Goal: Information Seeking & Learning: Check status

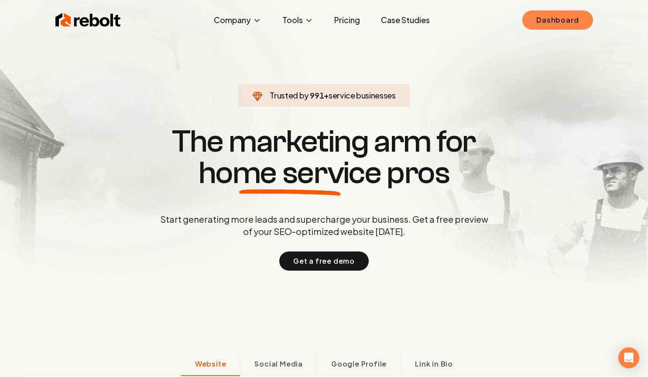
click at [569, 15] on link "Dashboard" at bounding box center [557, 19] width 70 height 19
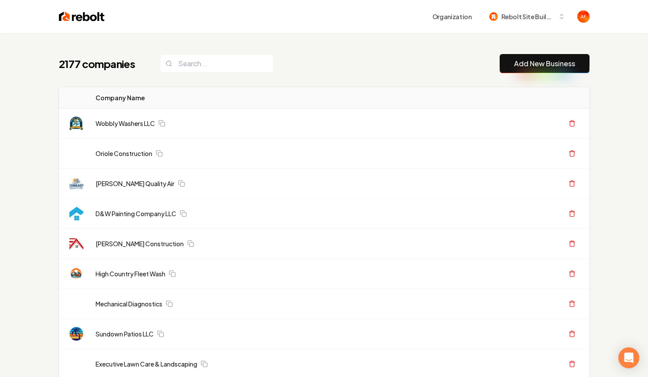
click at [312, 60] on div "2177 companies Add New Business" at bounding box center [324, 63] width 530 height 19
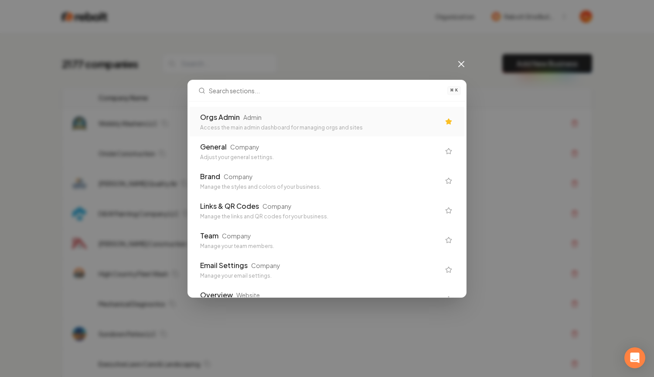
click at [329, 110] on div "Orgs Admin Admin Access the main admin dashboard for managing orgs and sites" at bounding box center [327, 122] width 275 height 30
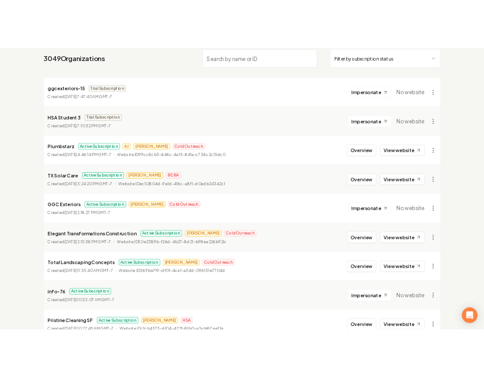
scroll to position [81, 0]
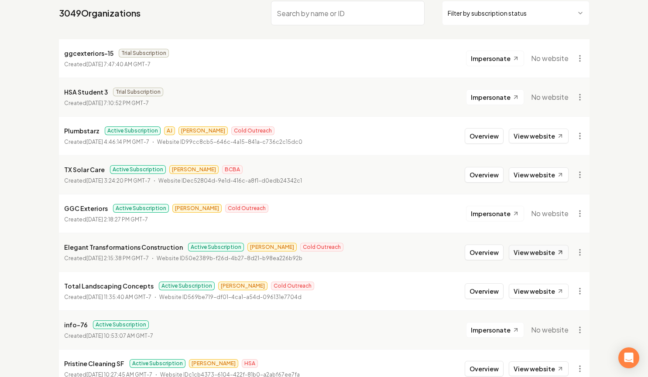
click at [529, 250] on link "View website" at bounding box center [539, 252] width 60 height 15
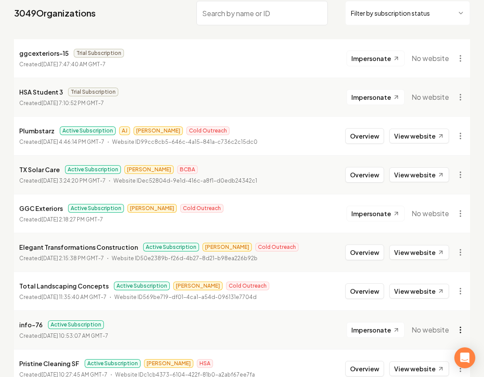
click at [461, 296] on html "Dashboard Organization Rebolt Site Builder Organizations Spam Review SMM Ongoin…" at bounding box center [242, 107] width 484 height 377
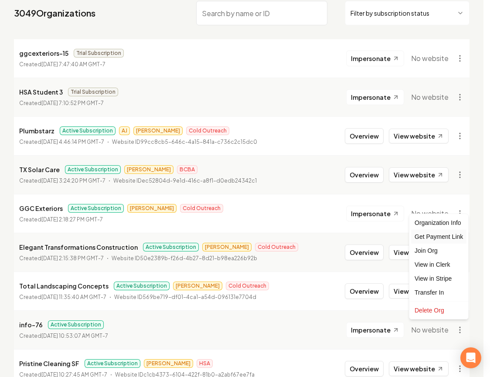
click at [435, 238] on div "Get Payment Link" at bounding box center [438, 237] width 55 height 14
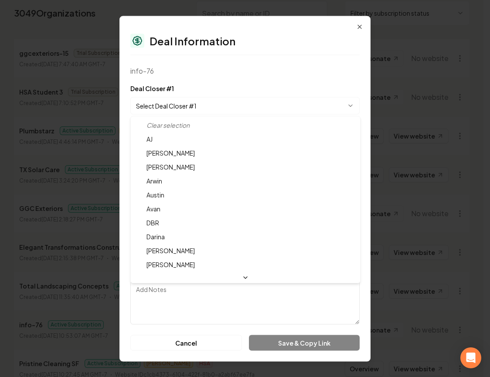
click at [246, 101] on body "Dashboard Organization Rebolt Site Builder Organizations Spam Review SMM Ongoin…" at bounding box center [242, 107] width 484 height 377
select select "**********"
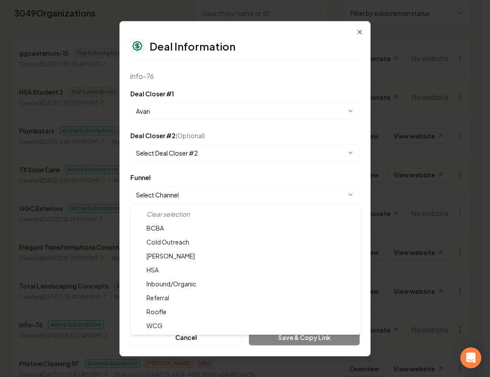
click at [232, 188] on body "Dashboard Organization Rebolt Site Builder Organizations Spam Review SMM Ongoin…" at bounding box center [242, 107] width 484 height 377
select select "**********"
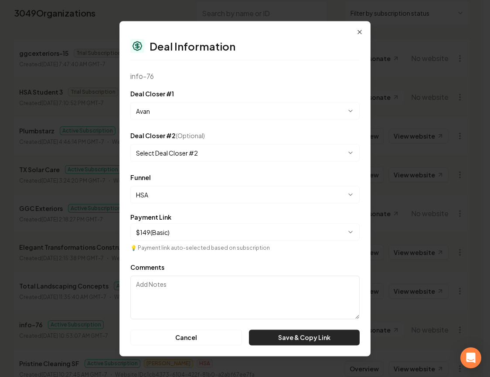
click at [309, 335] on button "Save & Copy Link" at bounding box center [304, 338] width 111 height 16
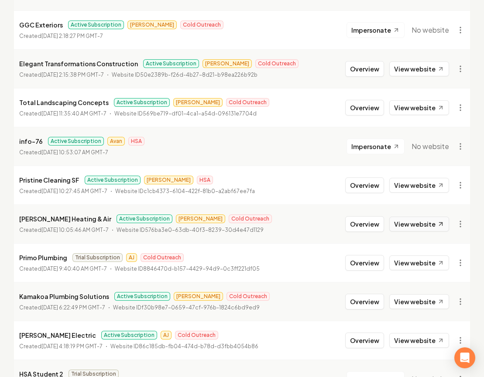
scroll to position [586, 0]
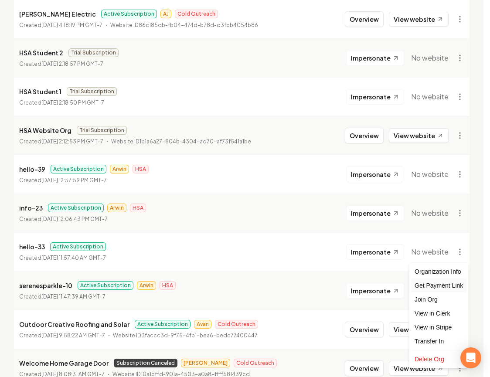
click at [456, 287] on div "Get Payment Link" at bounding box center [438, 286] width 55 height 14
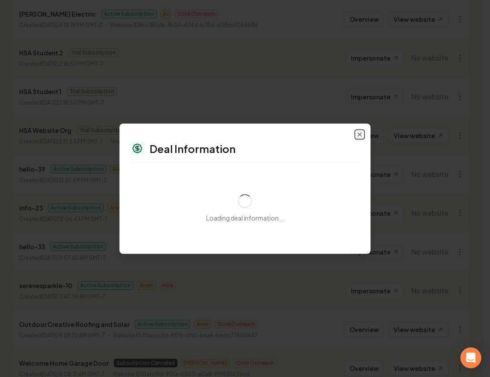
select select "**********"
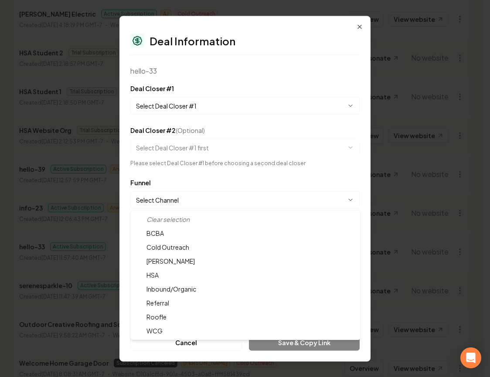
select select "**********"
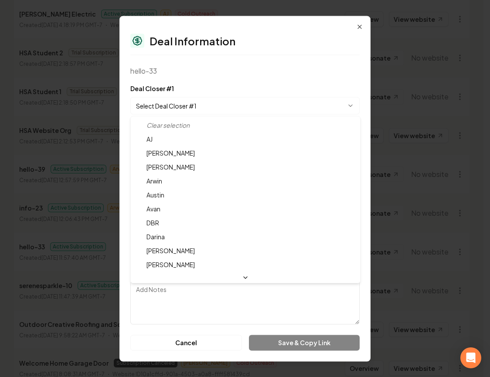
select select "**********"
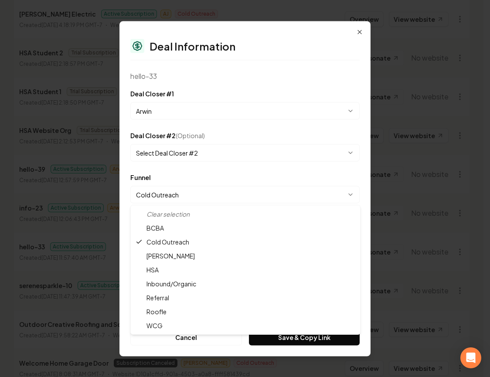
select select "**********"
drag, startPoint x: 213, startPoint y: 271, endPoint x: 219, endPoint y: 273, distance: 6.2
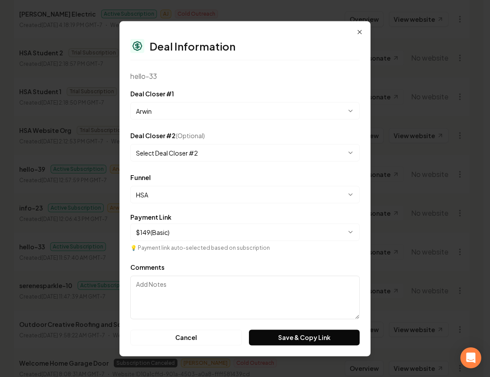
click at [315, 338] on button "Save & Copy Link" at bounding box center [304, 338] width 111 height 16
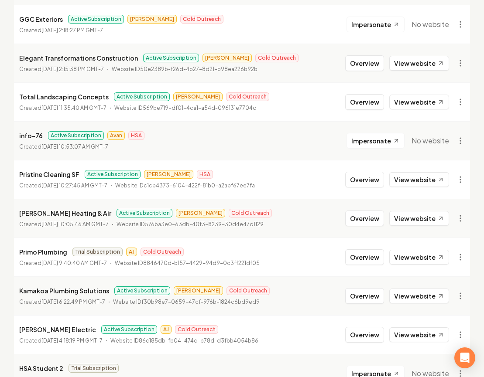
scroll to position [253, 0]
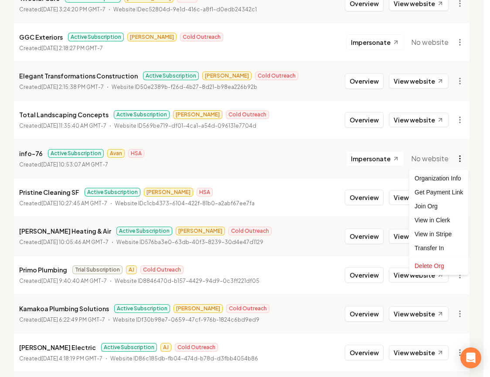
click at [449, 198] on div "Get Payment Link" at bounding box center [438, 192] width 55 height 14
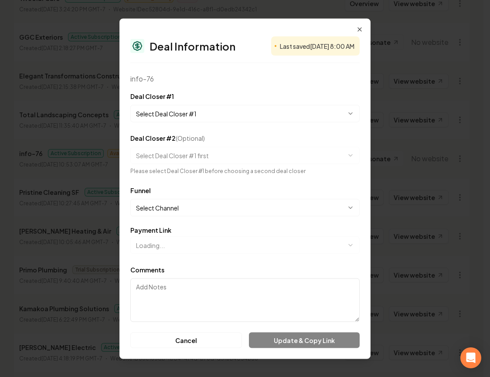
select select "**********"
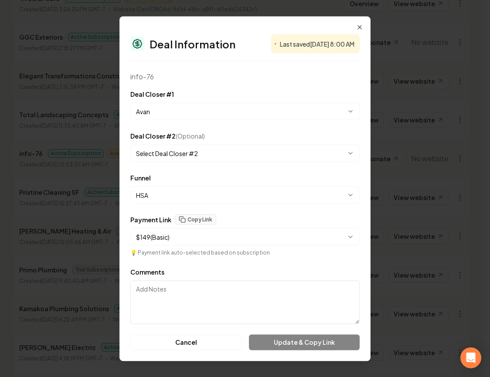
click at [327, 123] on form "**********" at bounding box center [244, 220] width 229 height 262
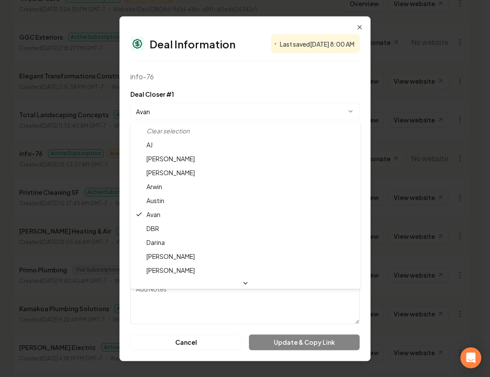
select select "**********"
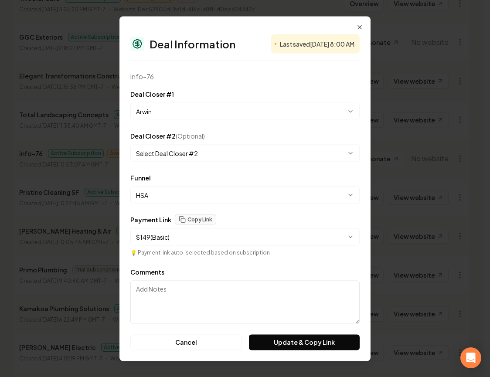
drag, startPoint x: 318, startPoint y: 344, endPoint x: 319, endPoint y: 322, distance: 22.3
click at [318, 343] on button "Update & Copy Link" at bounding box center [304, 343] width 111 height 16
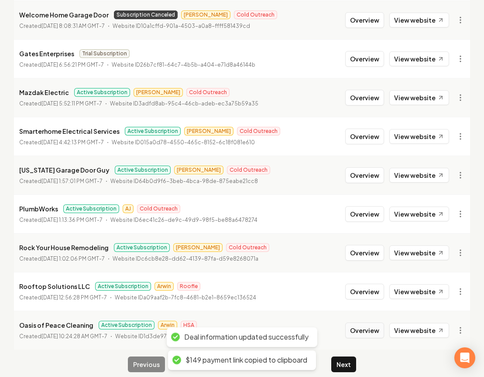
scroll to position [944, 0]
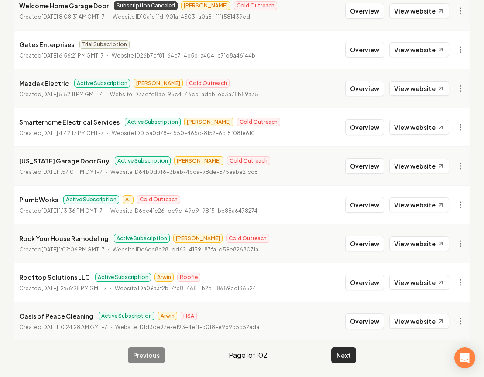
click at [347, 352] on button "Next" at bounding box center [343, 356] width 25 height 16
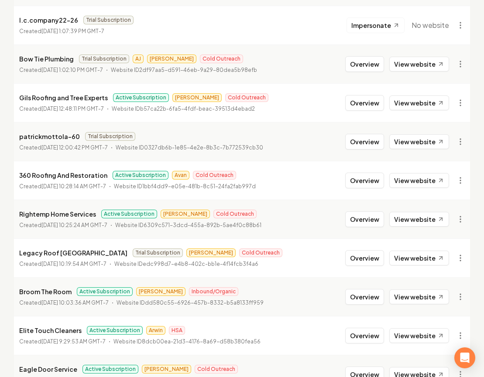
scroll to position [944, 0]
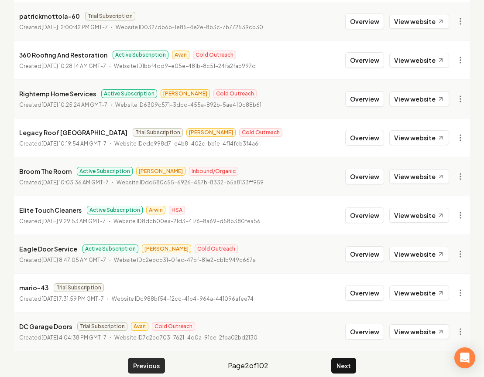
click at [158, 358] on button "Previous" at bounding box center [146, 366] width 37 height 16
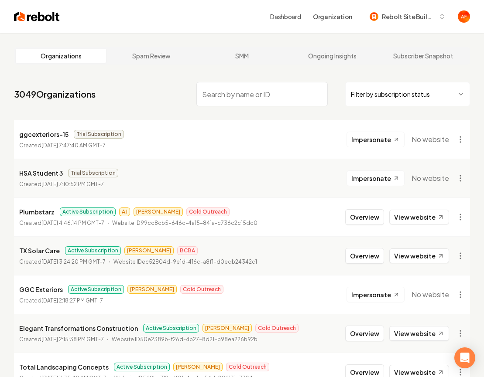
click at [389, 103] on html "Dashboard Organization Rebolt Site Builder Organizations Spam Review SMM Ongoin…" at bounding box center [242, 188] width 484 height 377
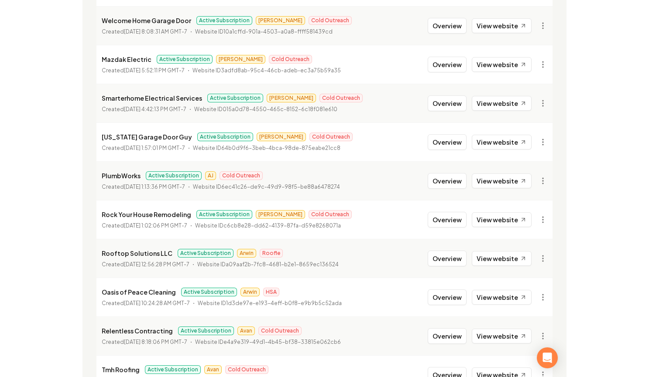
scroll to position [944, 0]
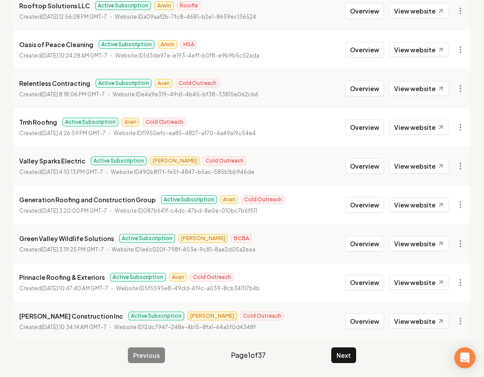
click at [420, 216] on li "Generation Roofing and Construction Group Active Subscription Avan Cold Outreac…" at bounding box center [242, 204] width 456 height 39
click at [417, 123] on link "View website" at bounding box center [419, 127] width 60 height 15
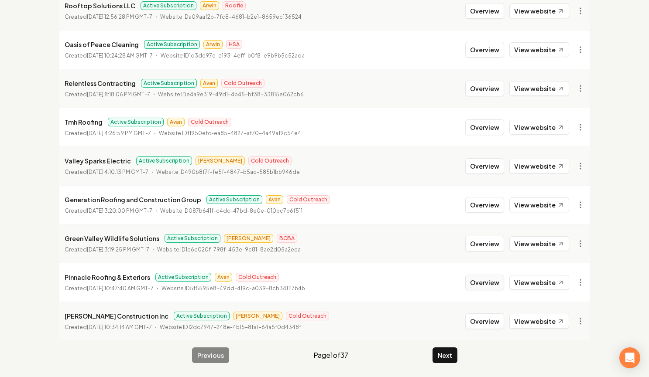
click at [481, 282] on button "Overview" at bounding box center [484, 283] width 39 height 16
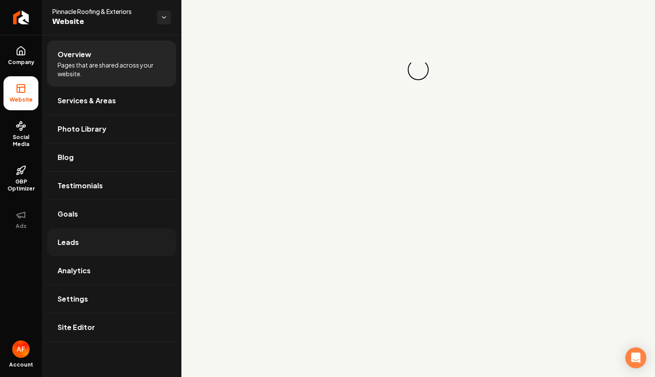
click at [99, 236] on link "Leads" at bounding box center [111, 243] width 129 height 28
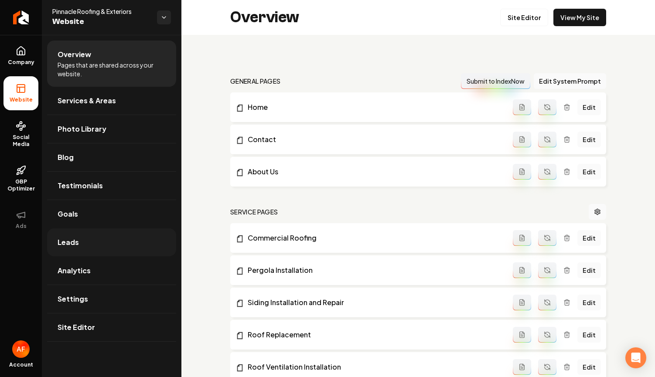
click at [106, 243] on link "Leads" at bounding box center [111, 243] width 129 height 28
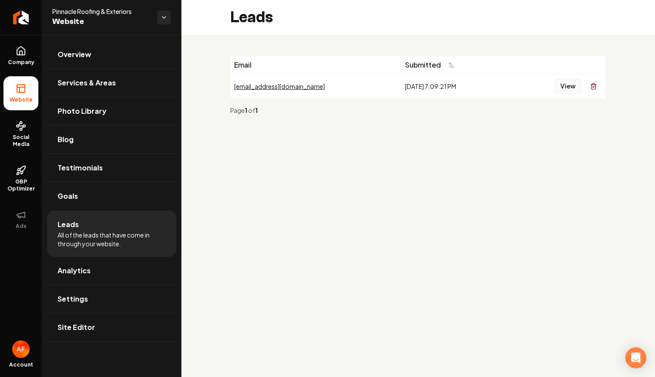
click at [578, 87] on button "View" at bounding box center [568, 87] width 27 height 16
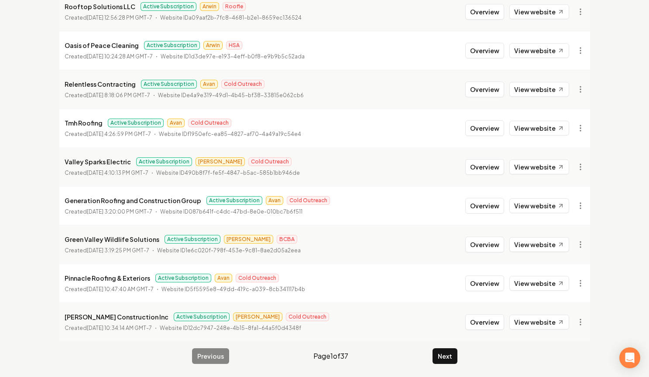
scroll to position [944, 0]
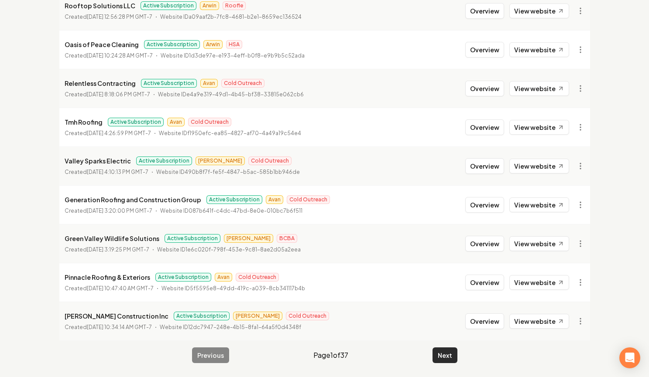
click at [450, 350] on button "Next" at bounding box center [444, 356] width 25 height 16
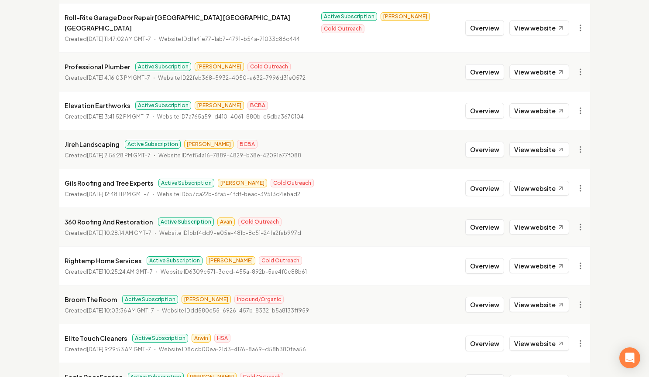
scroll to position [195, 0]
click at [541, 219] on link "View website" at bounding box center [539, 226] width 60 height 15
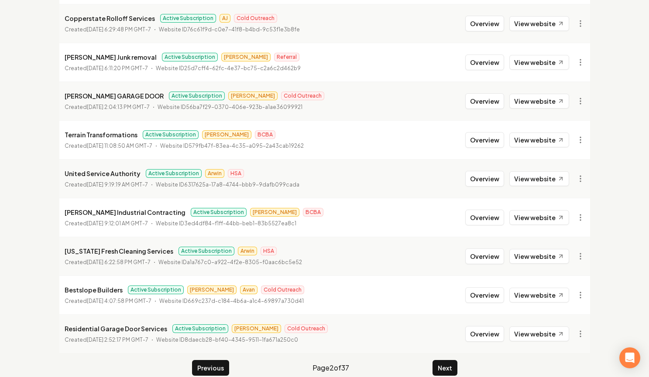
scroll to position [944, 0]
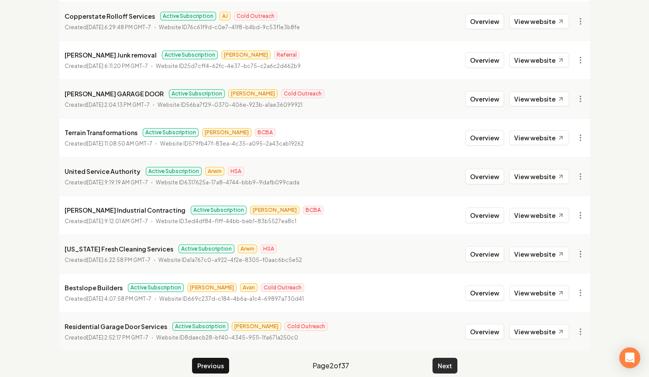
click at [446, 358] on button "Next" at bounding box center [444, 366] width 25 height 16
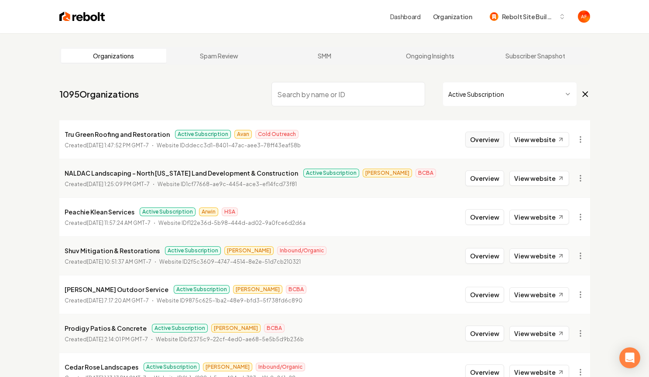
click at [485, 138] on button "Overview" at bounding box center [484, 140] width 39 height 16
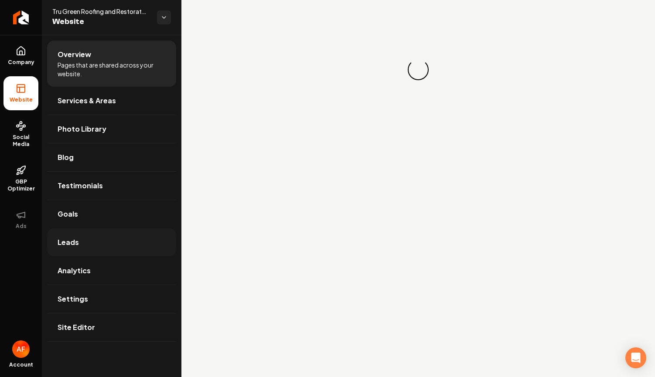
click at [90, 244] on link "Leads" at bounding box center [111, 243] width 129 height 28
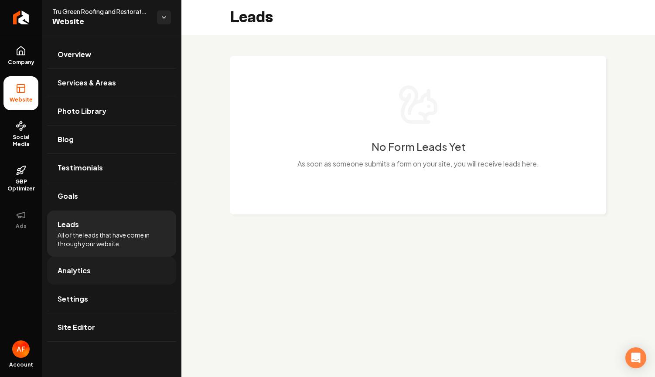
click at [86, 264] on link "Analytics" at bounding box center [111, 271] width 129 height 28
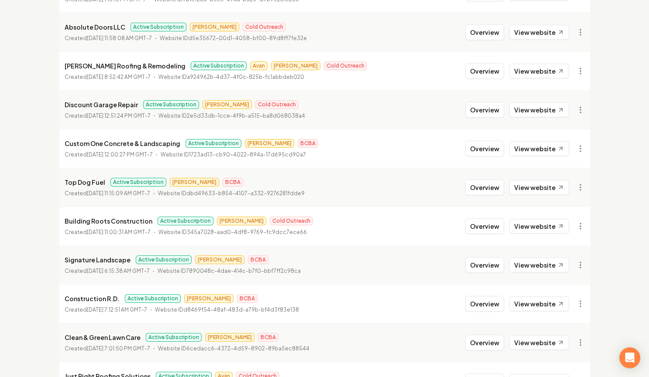
scroll to position [380, 0]
drag, startPoint x: 478, startPoint y: 70, endPoint x: 373, endPoint y: 85, distance: 105.7
click at [478, 70] on button "Overview" at bounding box center [484, 71] width 39 height 16
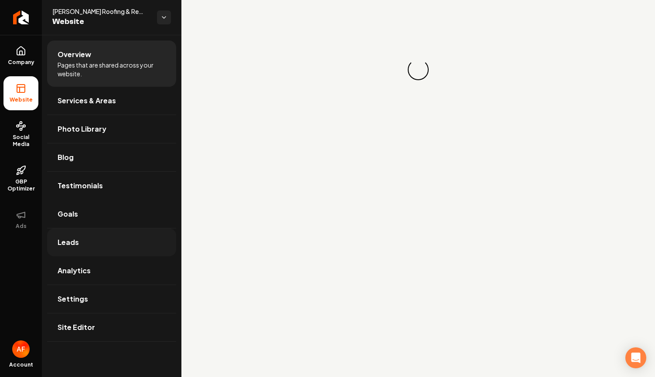
click at [118, 229] on link "Leads" at bounding box center [111, 243] width 129 height 28
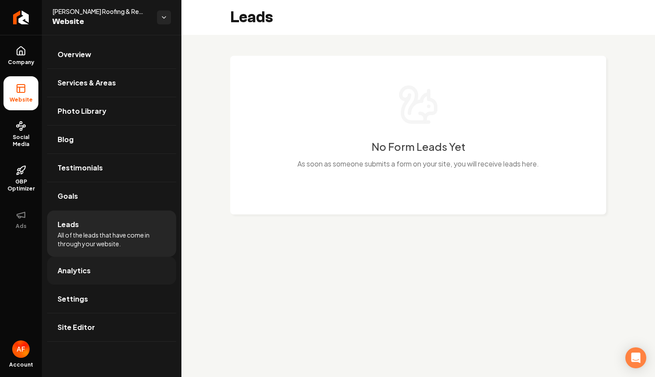
click at [108, 266] on link "Analytics" at bounding box center [111, 271] width 129 height 28
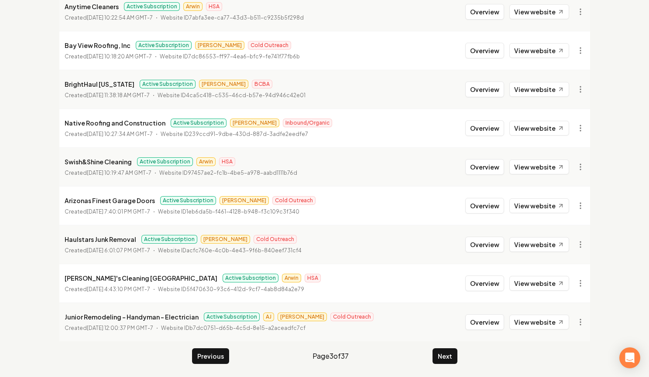
scroll to position [944, 0]
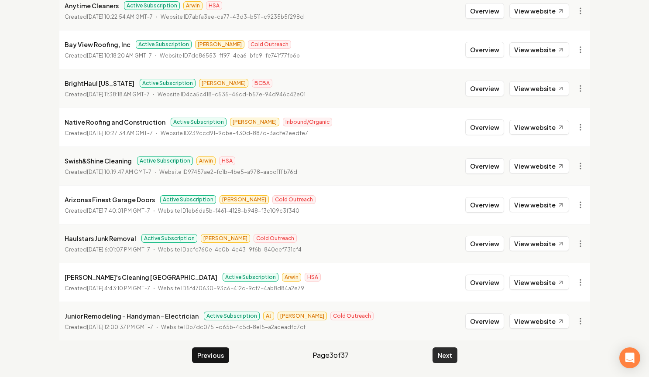
click at [448, 351] on button "Next" at bounding box center [444, 356] width 25 height 16
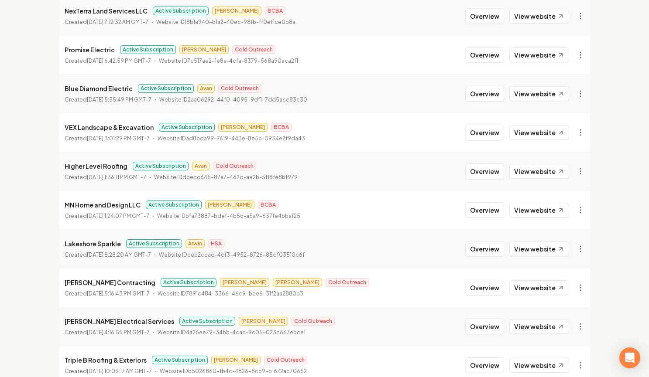
scroll to position [780, 0]
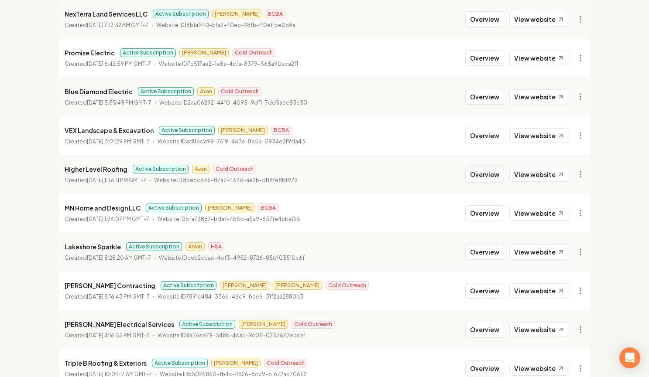
click at [485, 175] on button "Overview" at bounding box center [484, 175] width 39 height 16
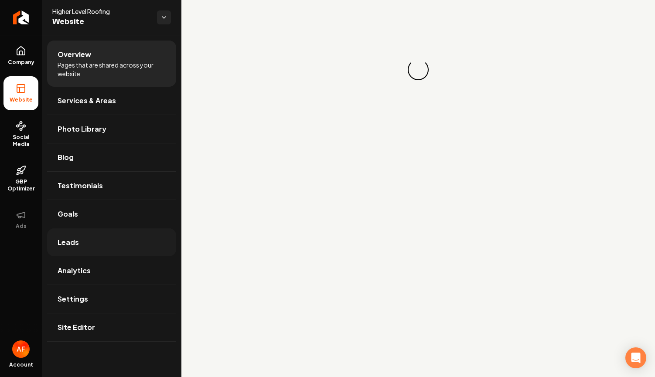
click at [125, 248] on link "Leads" at bounding box center [111, 243] width 129 height 28
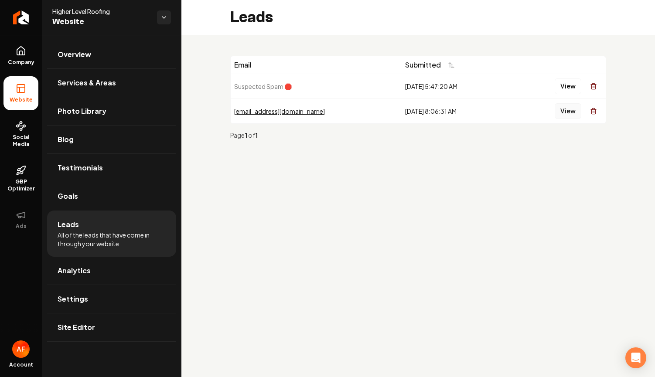
click at [576, 109] on button "View" at bounding box center [568, 111] width 27 height 16
click at [559, 88] on button "View" at bounding box center [568, 87] width 27 height 16
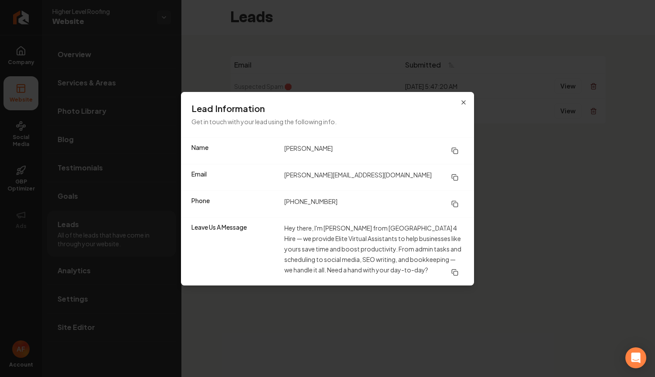
drag, startPoint x: 551, startPoint y: 127, endPoint x: 536, endPoint y: 135, distance: 17.8
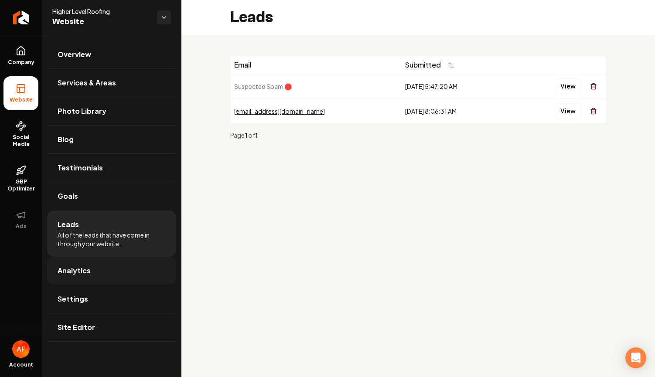
click at [75, 275] on span "Analytics" at bounding box center [74, 271] width 33 height 10
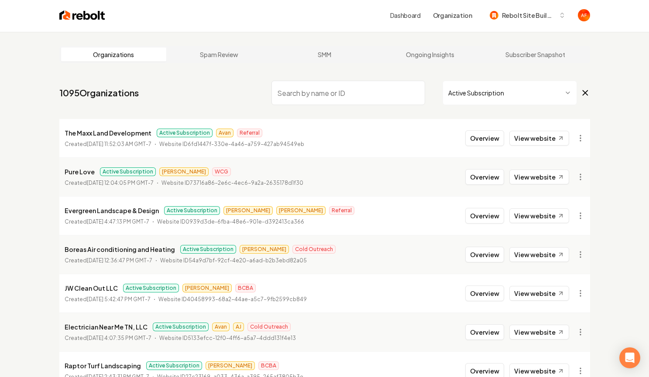
scroll to position [2, 0]
click at [484, 134] on button "Overview" at bounding box center [484, 138] width 39 height 16
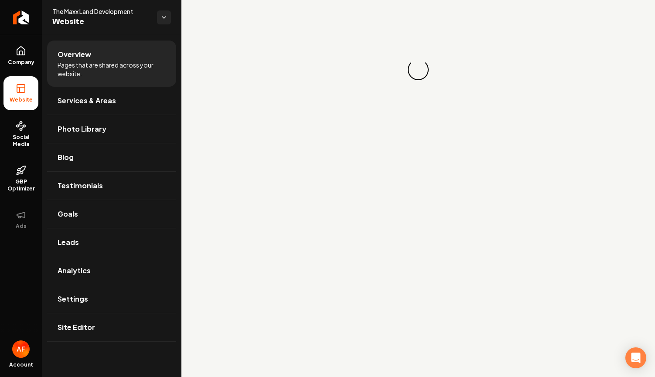
drag, startPoint x: 92, startPoint y: 260, endPoint x: 93, endPoint y: 248, distance: 11.9
click at [92, 260] on link "Analytics" at bounding box center [111, 271] width 129 height 28
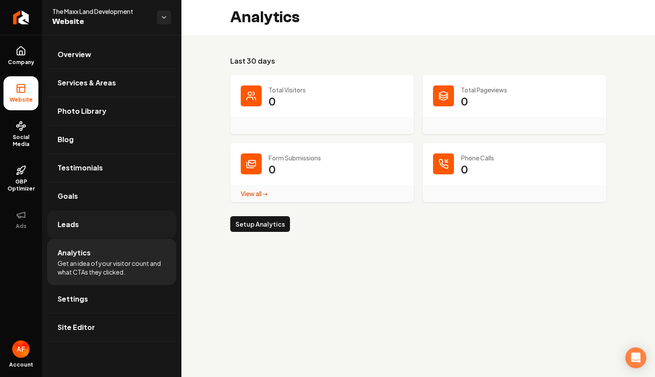
click at [94, 233] on link "Leads" at bounding box center [111, 225] width 129 height 28
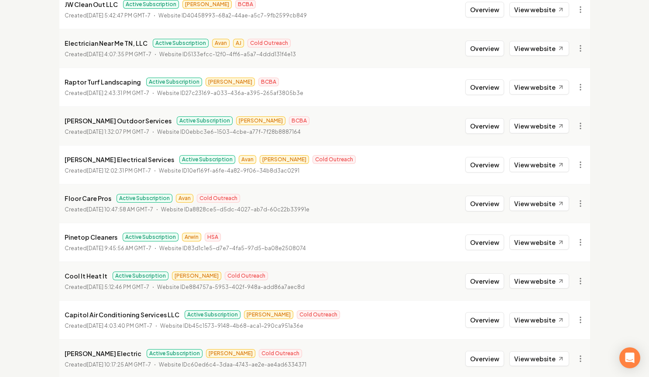
scroll to position [311, 0]
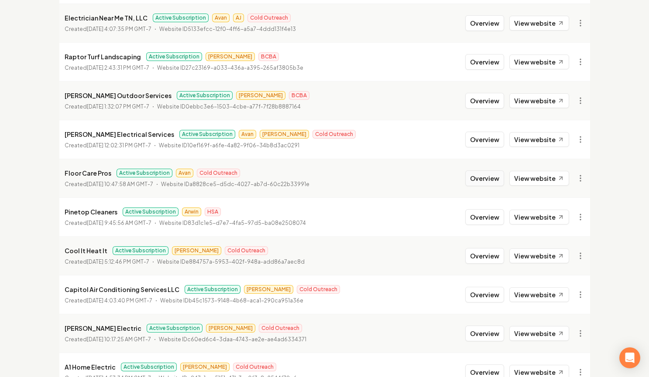
drag, startPoint x: 483, startPoint y: 184, endPoint x: 470, endPoint y: 182, distance: 13.6
click at [483, 185] on button "Overview" at bounding box center [484, 179] width 39 height 16
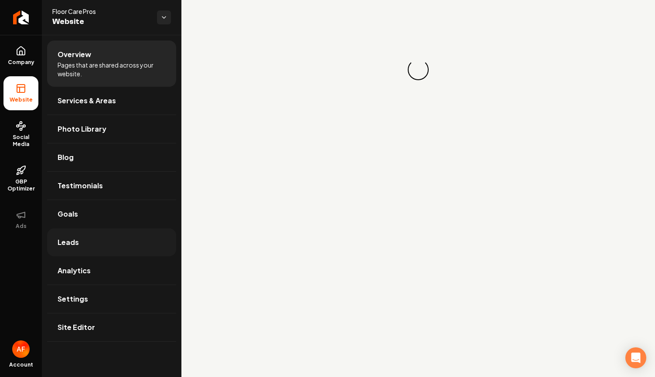
click at [109, 241] on link "Leads" at bounding box center [111, 243] width 129 height 28
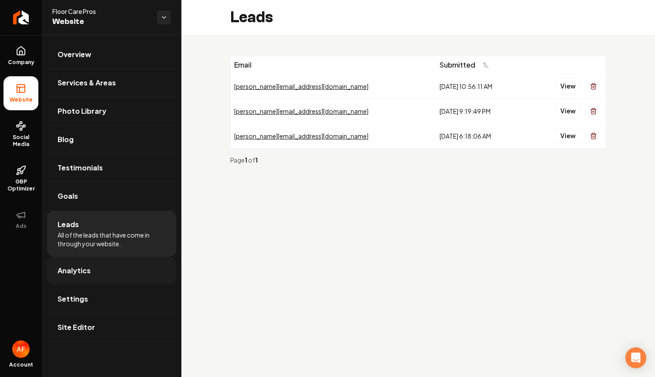
click at [99, 272] on link "Analytics" at bounding box center [111, 271] width 129 height 28
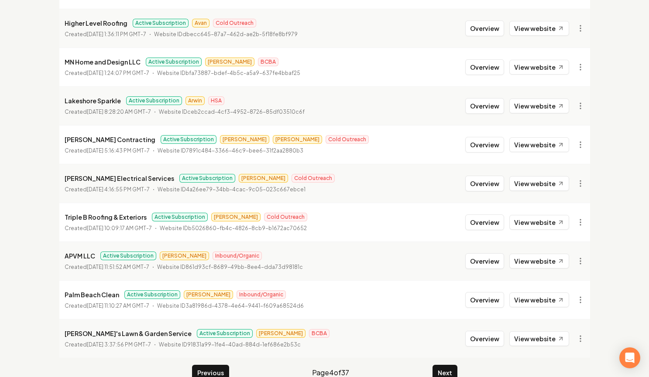
scroll to position [944, 0]
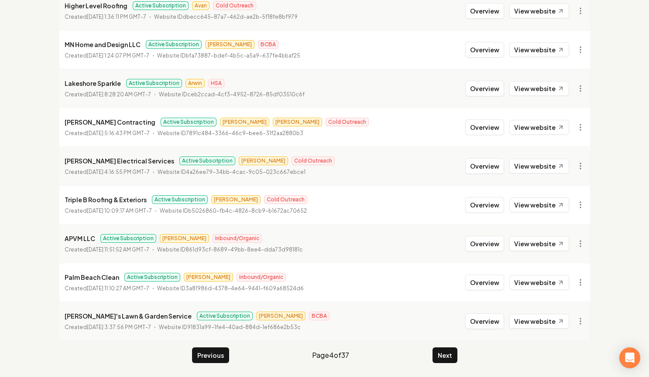
click at [446, 359] on button "Next" at bounding box center [444, 356] width 25 height 16
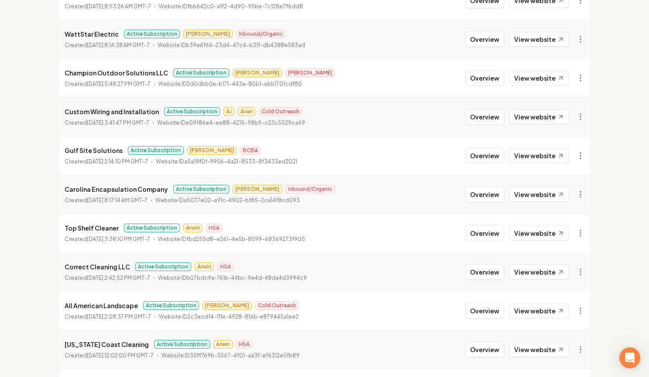
scroll to position [59, 0]
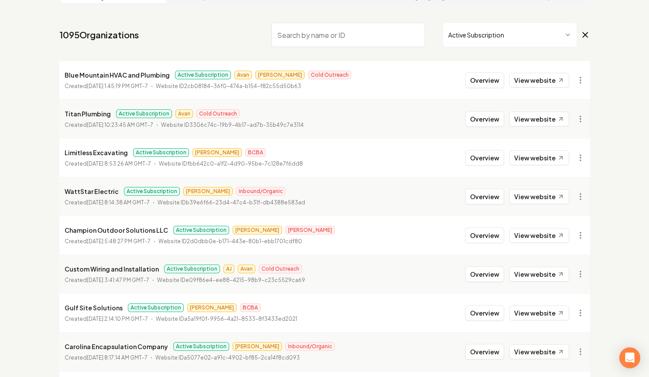
drag, startPoint x: 428, startPoint y: 87, endPoint x: 438, endPoint y: 83, distance: 10.1
click at [428, 87] on li "Blue Mountain HVAC and Plumbing Active Subscription [PERSON_NAME] Cold Outreach…" at bounding box center [324, 80] width 530 height 38
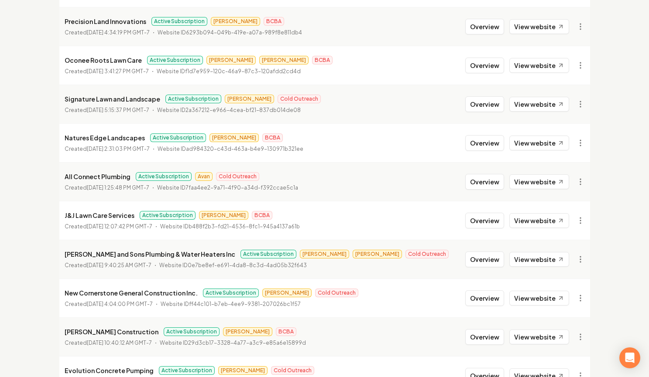
scroll to position [725, 0]
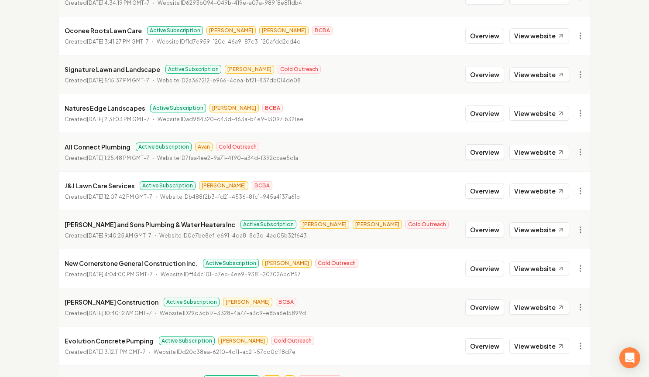
drag, startPoint x: 492, startPoint y: 151, endPoint x: 462, endPoint y: 153, distance: 30.2
click at [492, 151] on button "Overview" at bounding box center [484, 152] width 39 height 16
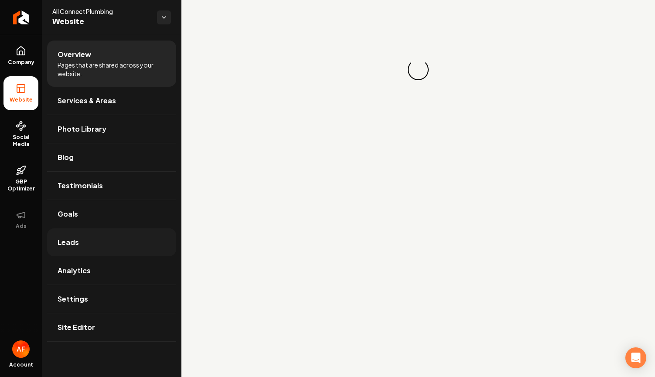
click at [103, 238] on link "Leads" at bounding box center [111, 243] width 129 height 28
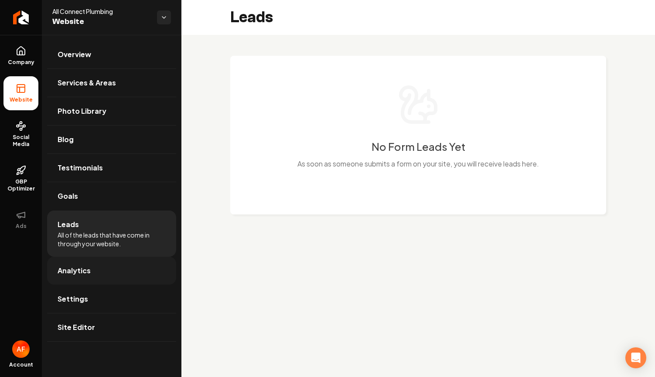
click at [102, 270] on link "Analytics" at bounding box center [111, 271] width 129 height 28
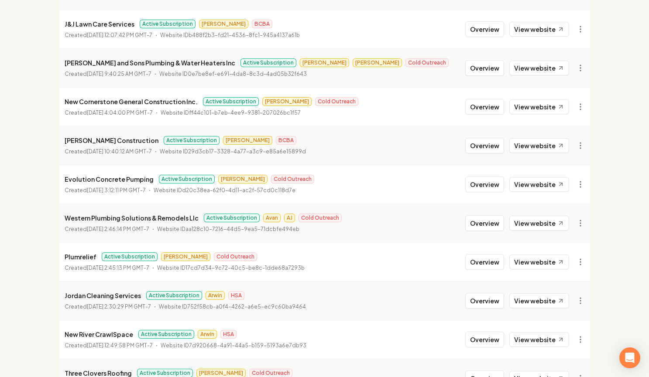
scroll to position [944, 0]
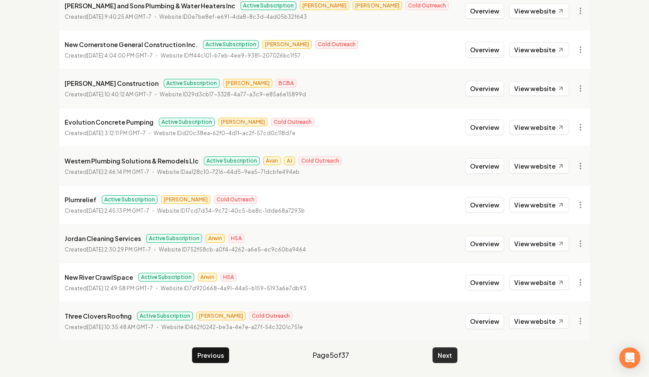
click at [441, 354] on button "Next" at bounding box center [444, 356] width 25 height 16
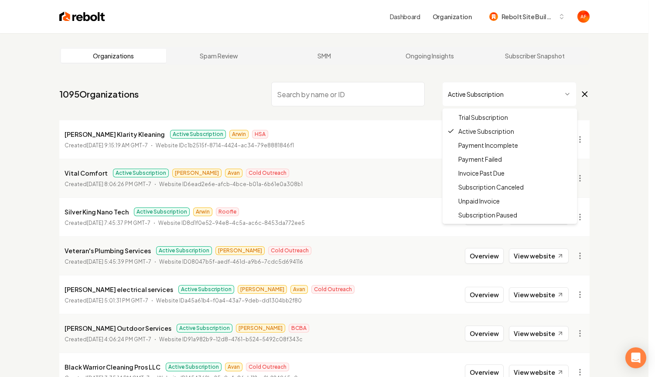
click at [564, 89] on html "Dashboard Organization Rebolt Site Builder Organizations Spam Review SMM Ongoin…" at bounding box center [327, 188] width 655 height 377
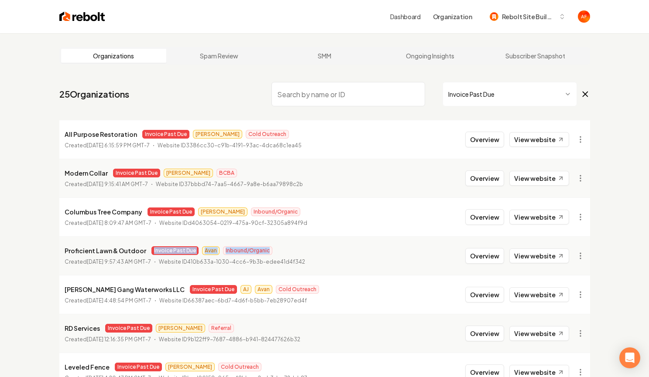
drag, startPoint x: 204, startPoint y: 246, endPoint x: 195, endPoint y: 241, distance: 11.1
click at [195, 241] on li "Proficient Lawn & Outdoor Invoice Past Due Avan Inbound/Organic Created [DATE] …" at bounding box center [324, 255] width 530 height 39
click at [282, 283] on li "[PERSON_NAME] Gang Waterworks LLC Invoice Past Due AJ Avan Cold Outreach Create…" at bounding box center [324, 294] width 530 height 39
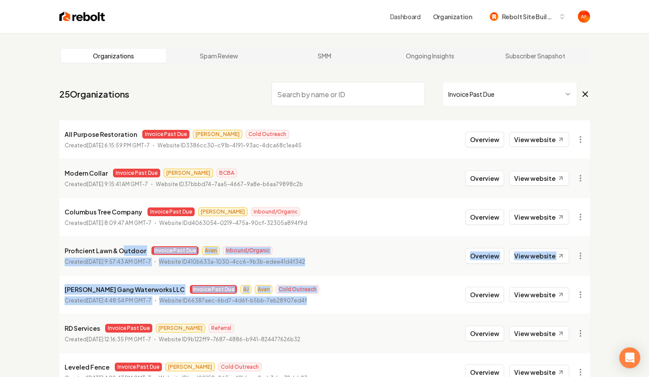
drag, startPoint x: 185, startPoint y: 275, endPoint x: 122, endPoint y: 248, distance: 68.6
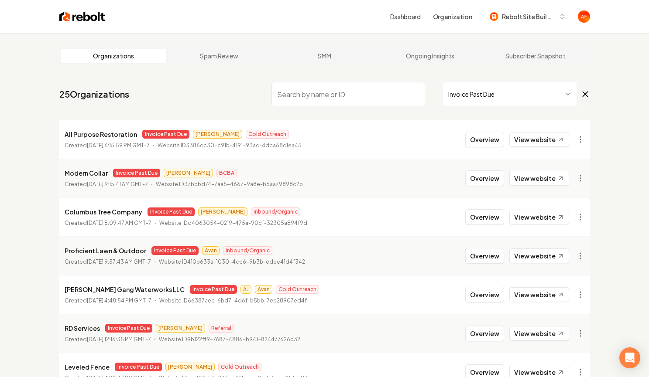
click at [122, 248] on p "Proficient Lawn & Outdoor" at bounding box center [106, 251] width 82 height 10
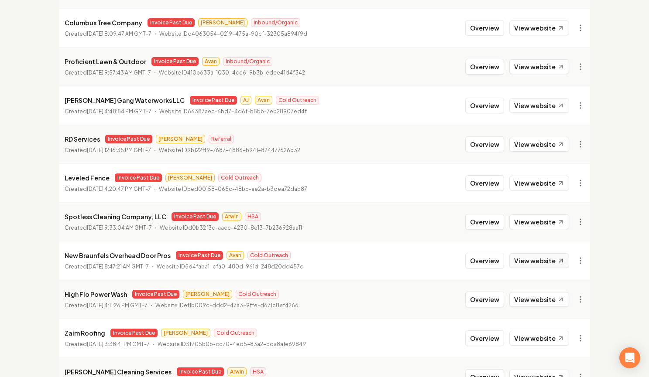
scroll to position [199, 0]
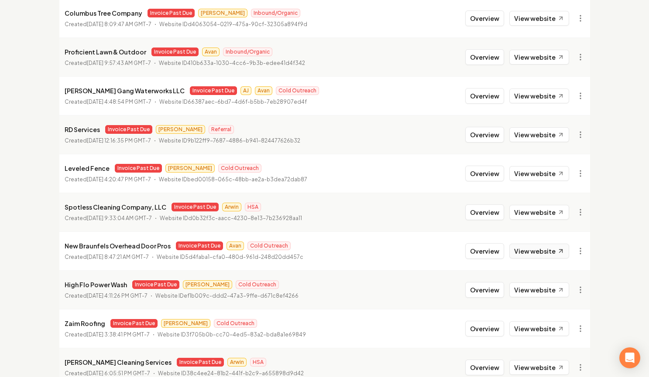
click at [533, 250] on link "View website" at bounding box center [539, 251] width 60 height 15
click at [485, 253] on button "Overview" at bounding box center [484, 251] width 39 height 16
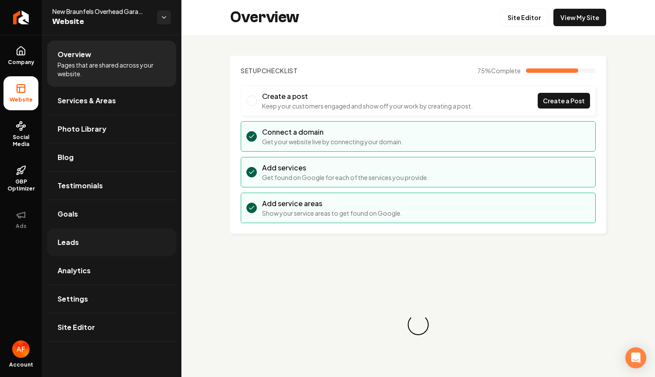
click at [102, 246] on link "Leads" at bounding box center [111, 243] width 129 height 28
